Goal: Task Accomplishment & Management: Use online tool/utility

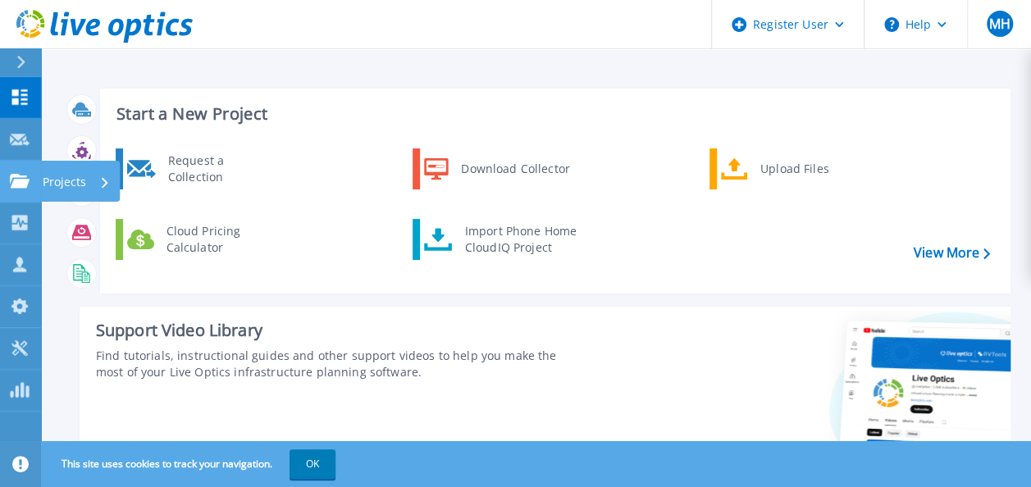
click at [98, 182] on div "Projects" at bounding box center [76, 182] width 67 height 43
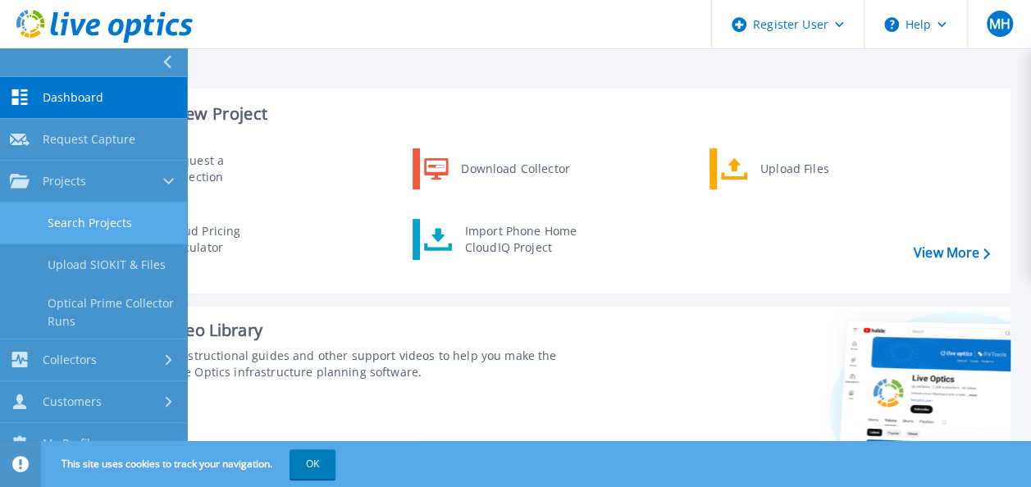
click at [95, 212] on link "Search Projects" at bounding box center [93, 223] width 187 height 42
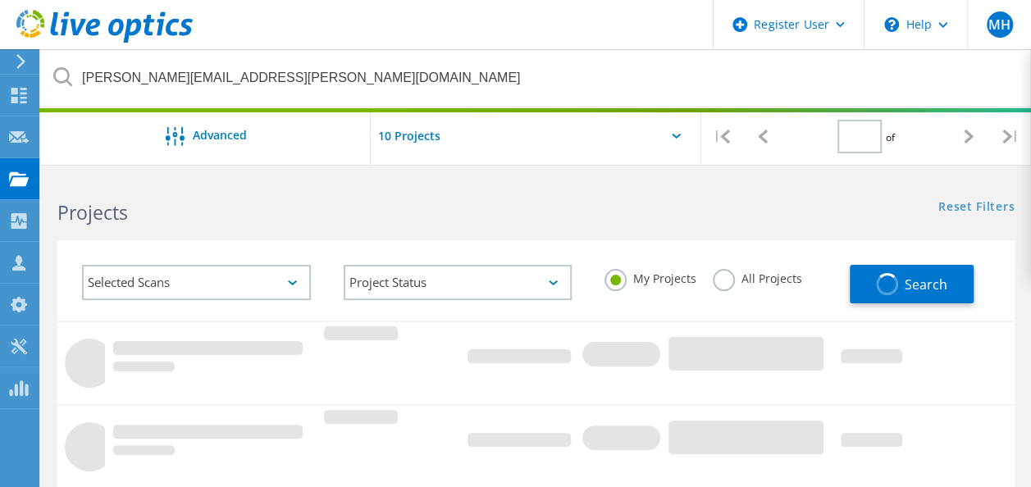
type input "1"
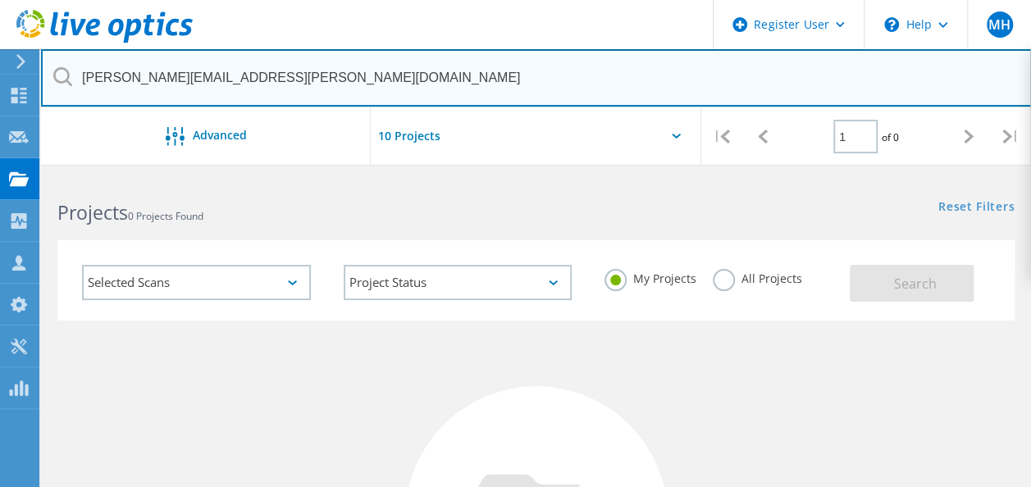
click at [226, 83] on input "[PERSON_NAME][EMAIL_ADDRESS][PERSON_NAME][DOMAIN_NAME]" at bounding box center [536, 77] width 990 height 57
drag, startPoint x: 254, startPoint y: 86, endPoint x: 75, endPoint y: 82, distance: 178.8
click at [75, 82] on input "[PERSON_NAME][EMAIL_ADDRESS][PERSON_NAME][DOMAIN_NAME]" at bounding box center [536, 77] width 990 height 57
